Goal: Task Accomplishment & Management: Use online tool/utility

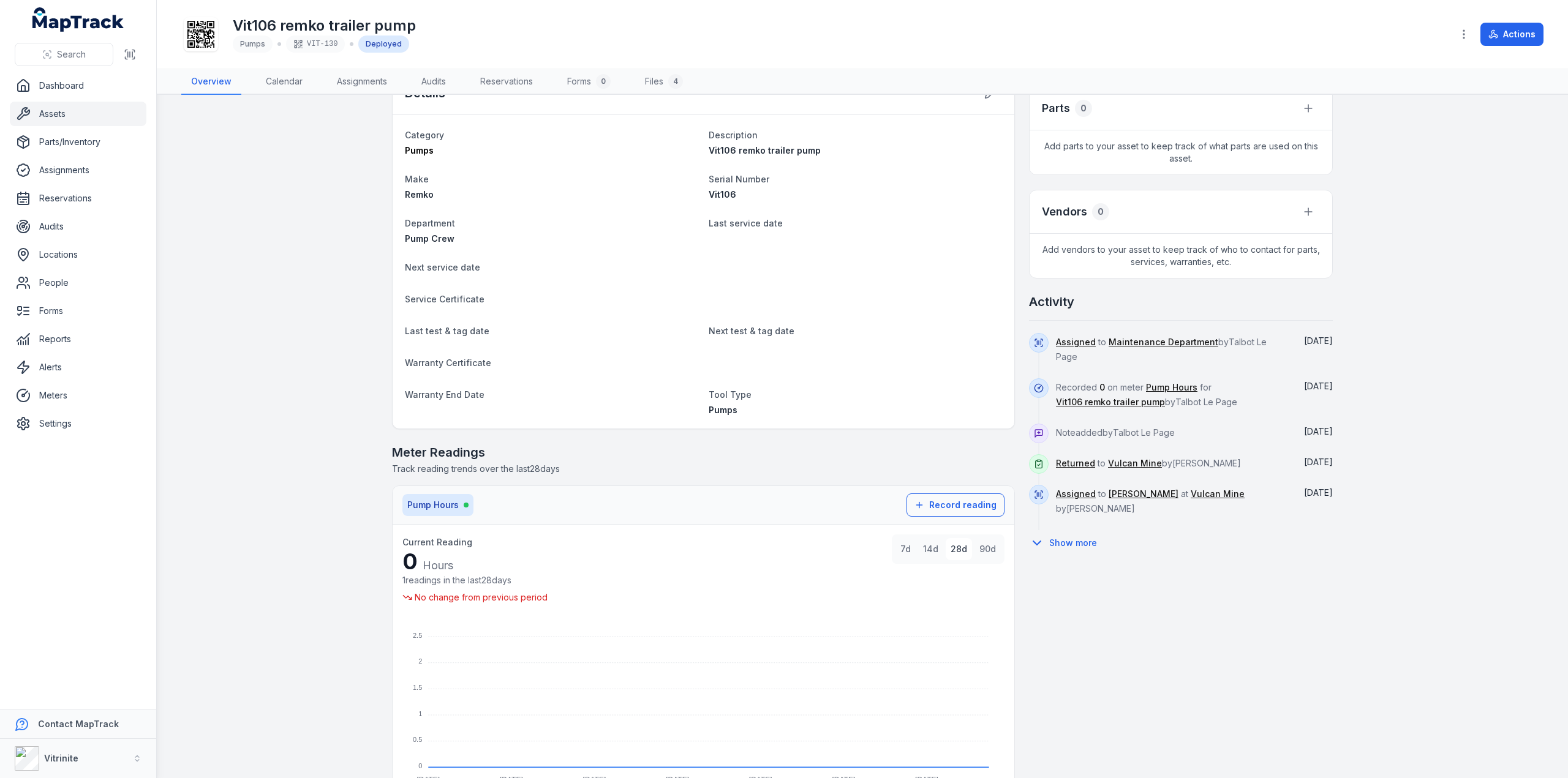
scroll to position [675, 0]
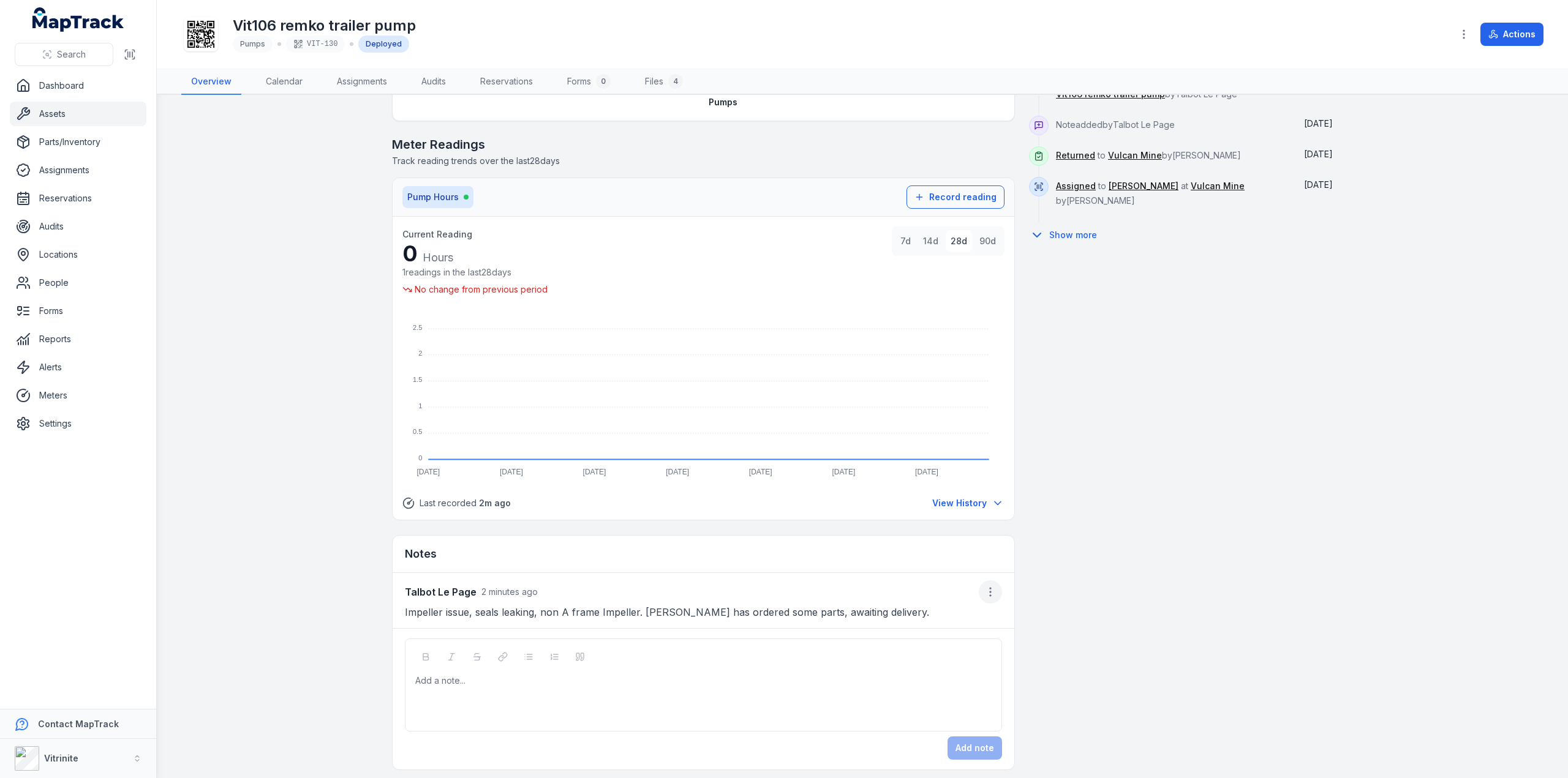
click at [988, 586] on icon "button" at bounding box center [990, 592] width 12 height 12
click at [915, 619] on div "Edit note" at bounding box center [923, 620] width 137 height 22
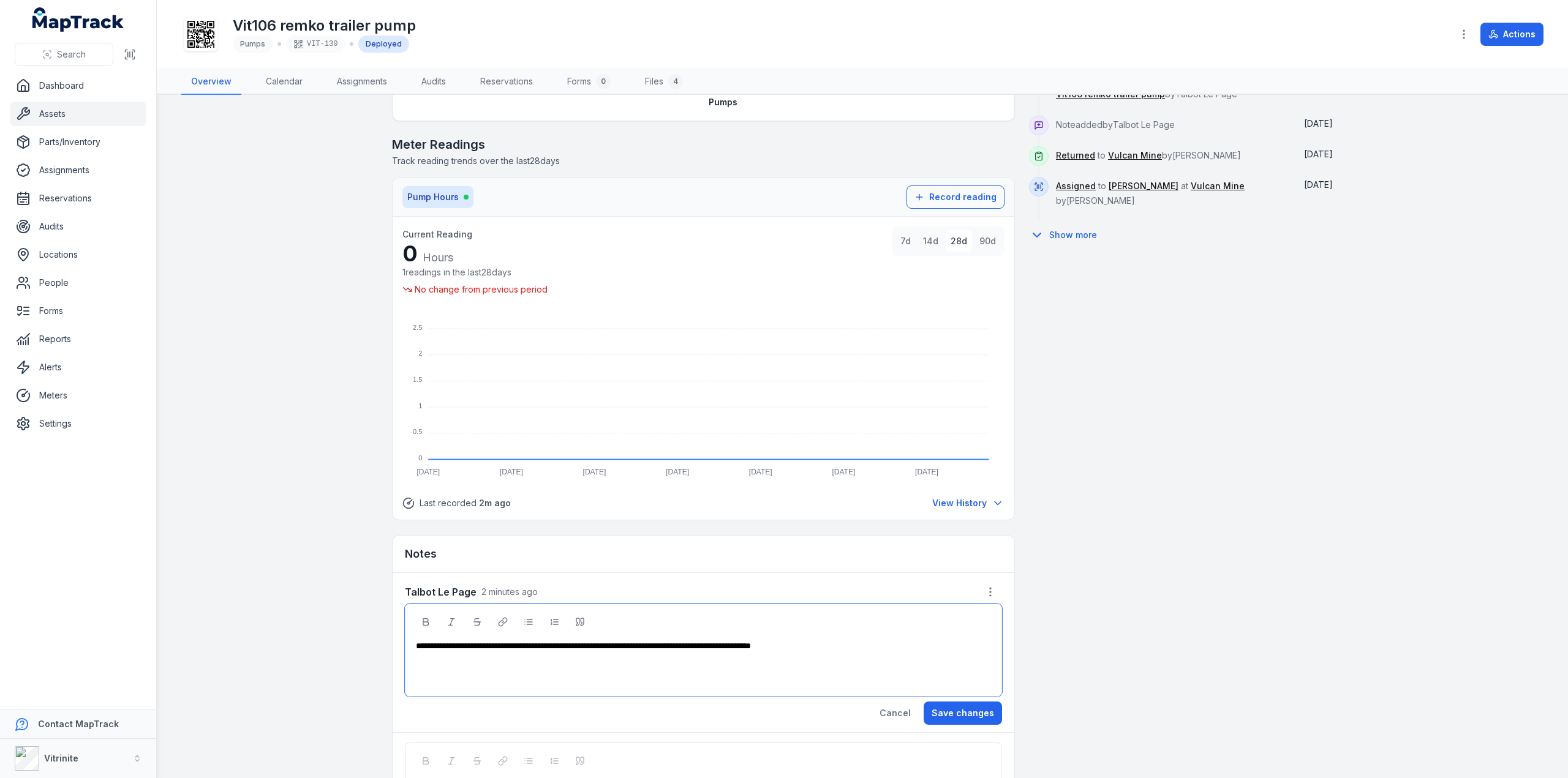
click at [543, 642] on span "**********" at bounding box center [584, 646] width 335 height 8
drag, startPoint x: 607, startPoint y: 641, endPoint x: 656, endPoint y: 709, distance: 83.8
click at [607, 642] on span "**********" at bounding box center [582, 646] width 332 height 8
click at [948, 705] on button "Save changes" at bounding box center [962, 713] width 79 height 23
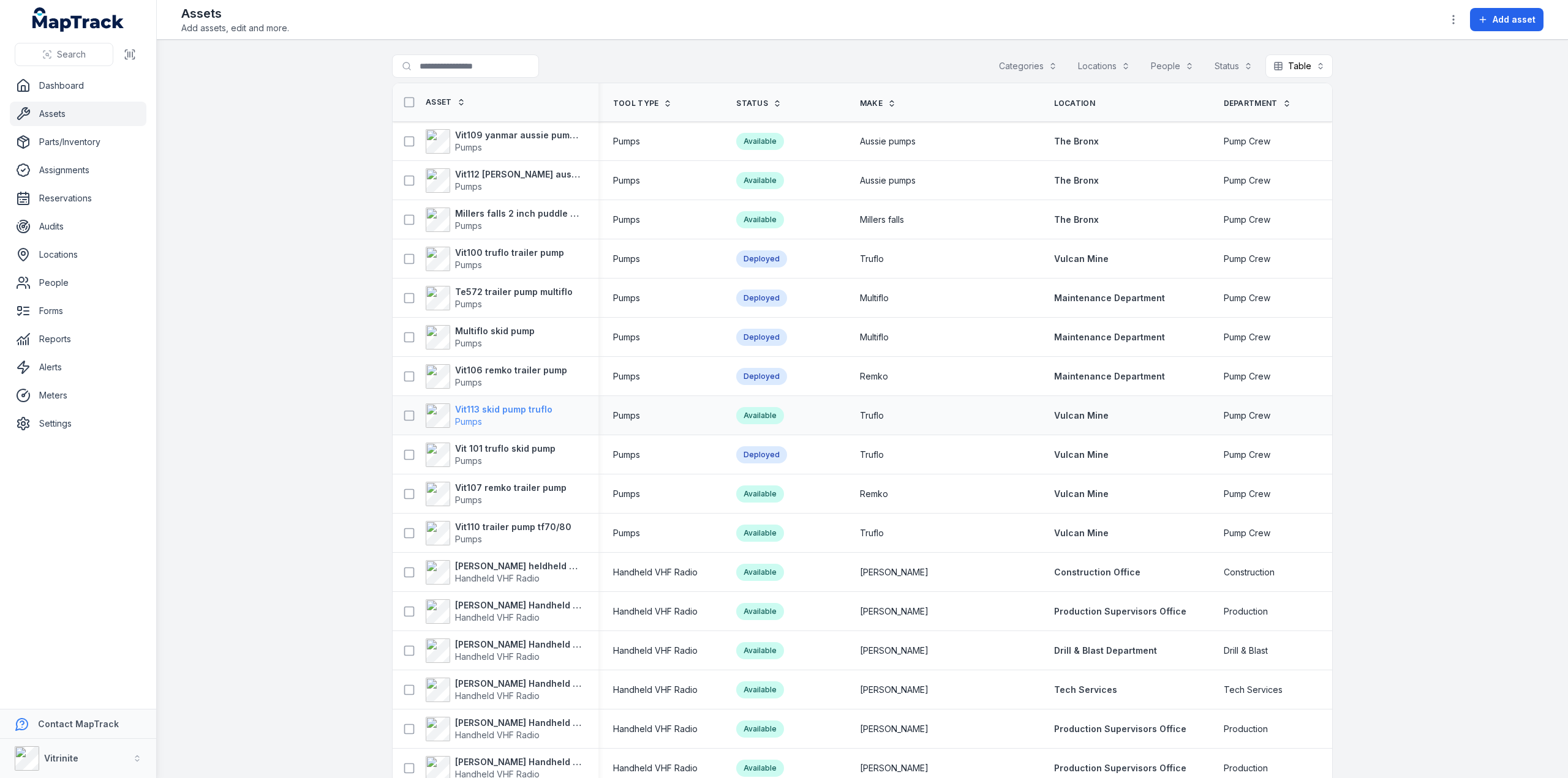
click at [455, 412] on strong "Vit113 skid pump truflo" at bounding box center [504, 409] width 97 height 12
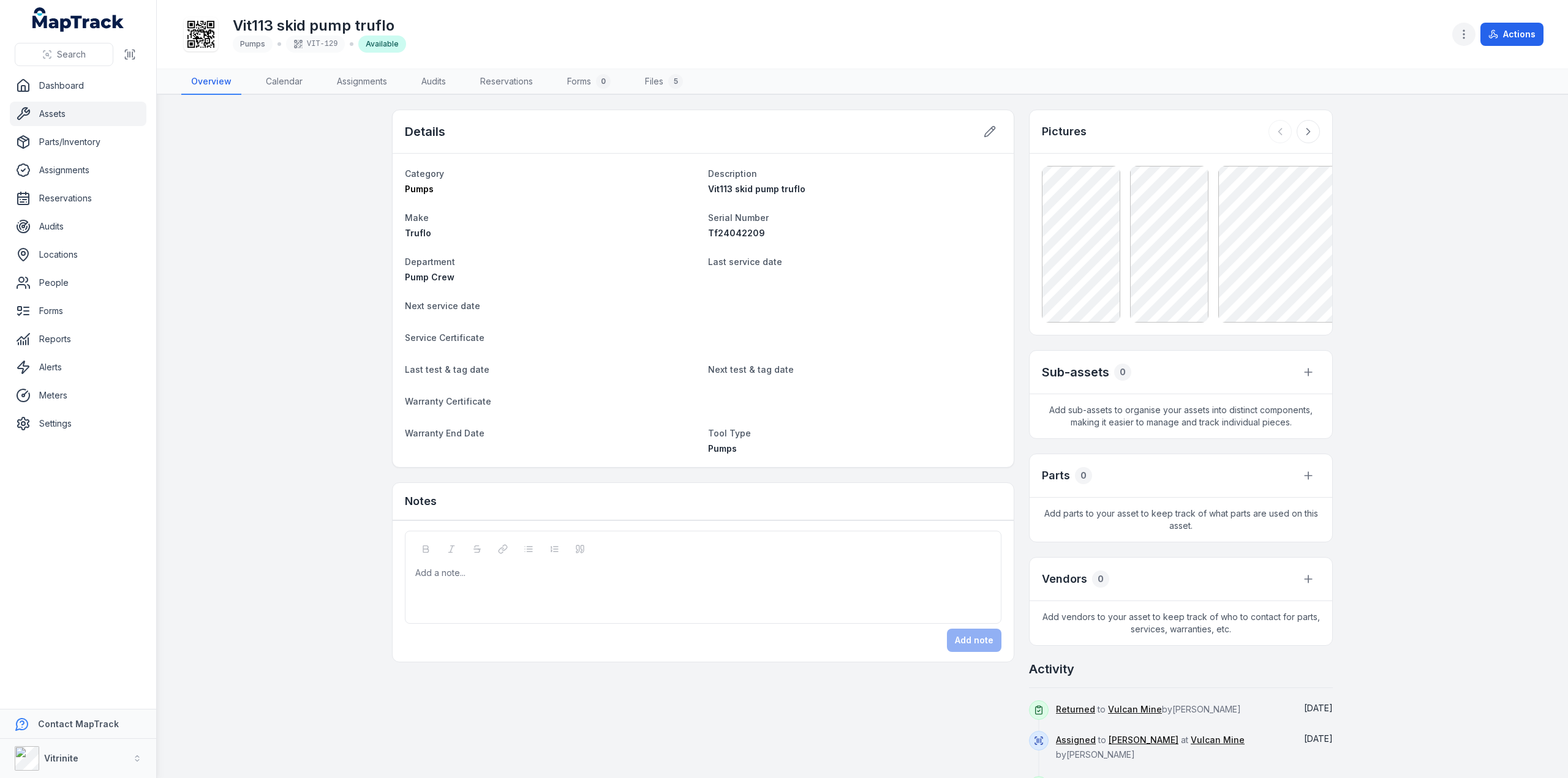
click at [1464, 32] on icon "button" at bounding box center [1463, 34] width 12 height 12
click at [1372, 111] on div "Manage meters" at bounding box center [1403, 111] width 137 height 22
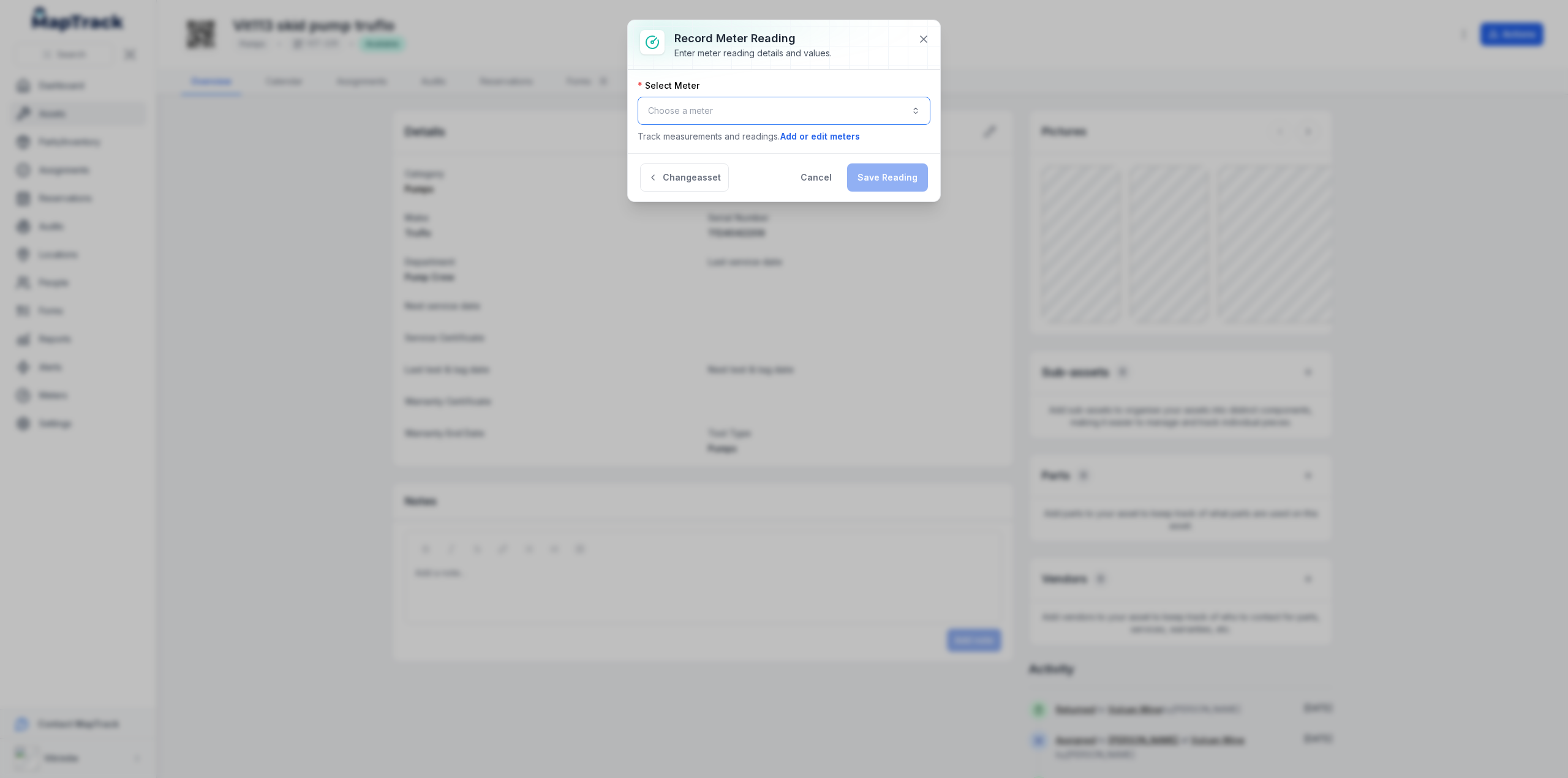
click at [671, 112] on button "Choose a meter" at bounding box center [784, 110] width 293 height 28
click at [691, 140] on span "Pump Hours" at bounding box center [689, 142] width 49 height 12
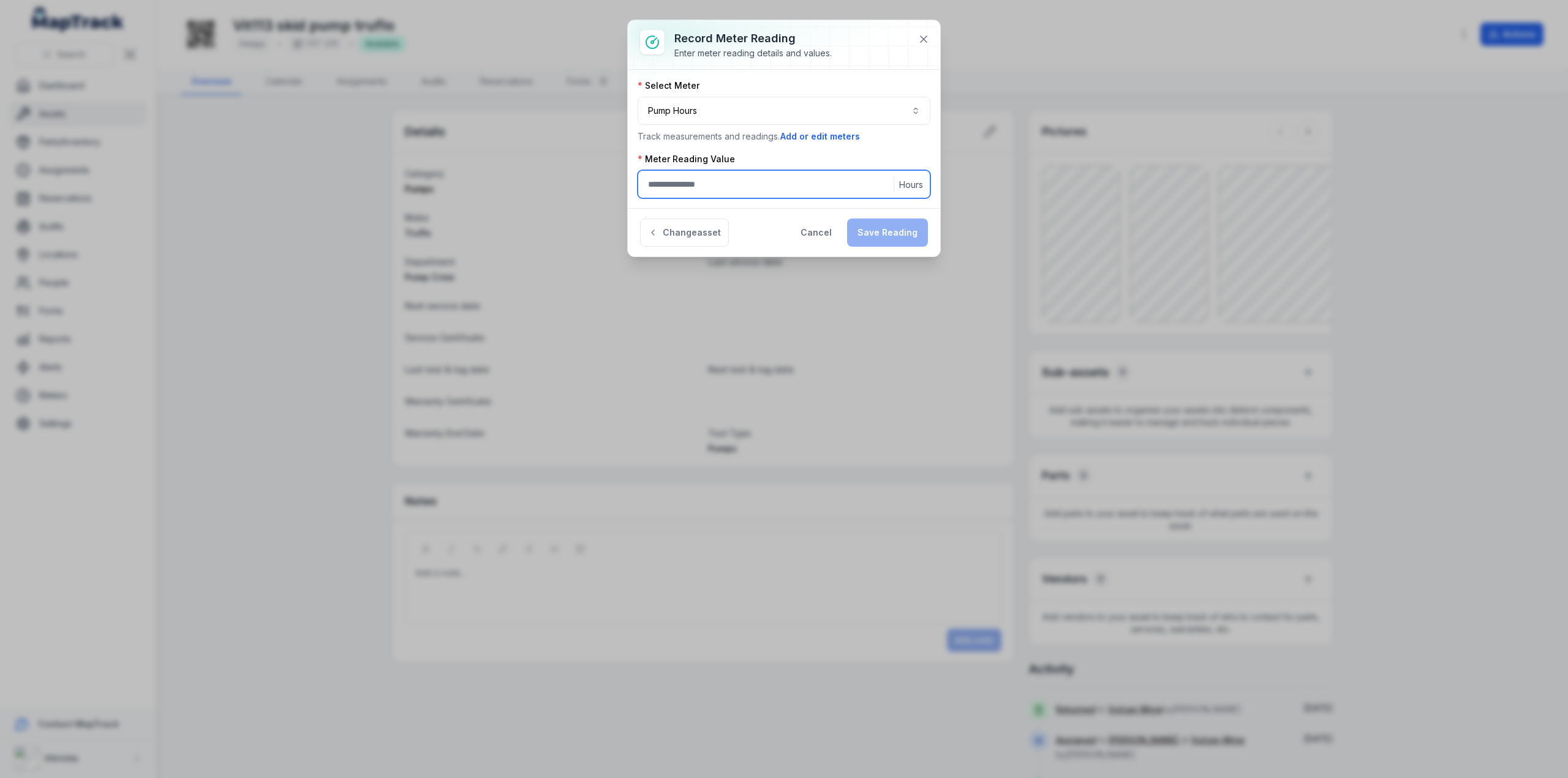
click at [665, 184] on input ":r1ce:-form-item-label" at bounding box center [784, 184] width 293 height 28
type input "*"
click at [784, 153] on div "Meter Reading Value" at bounding box center [784, 159] width 293 height 12
click at [884, 229] on button "Save Reading" at bounding box center [888, 232] width 81 height 28
